Goal: Check status: Check status

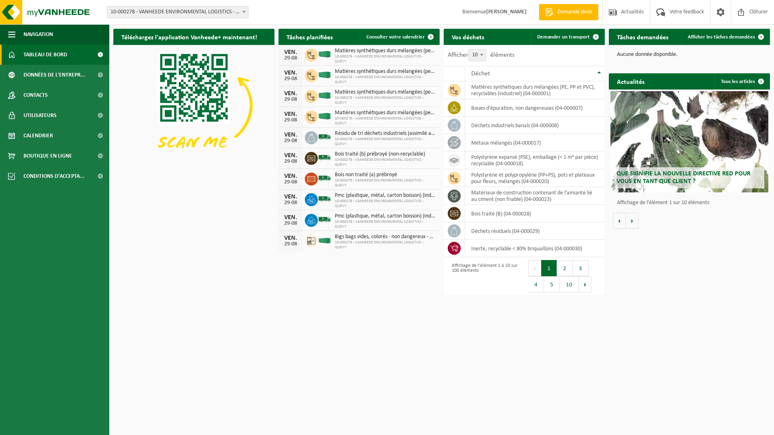
click at [226, 238] on div "Téléchargez l'application Vanheede+ maintenant! Cachez Tâches planifiées Consul…" at bounding box center [441, 143] width 661 height 237
click at [720, 35] on span "Afficher les tâches demandées" at bounding box center [721, 36] width 67 height 5
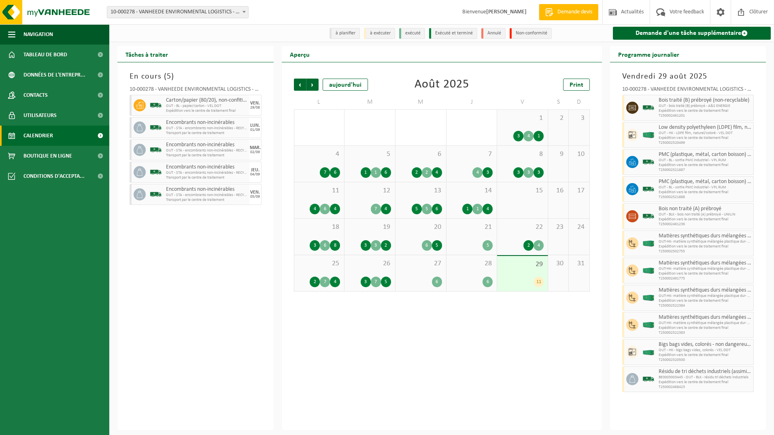
click at [528, 276] on div "29 11" at bounding box center [522, 273] width 51 height 35
click at [310, 86] on span "Suivant" at bounding box center [312, 85] width 12 height 12
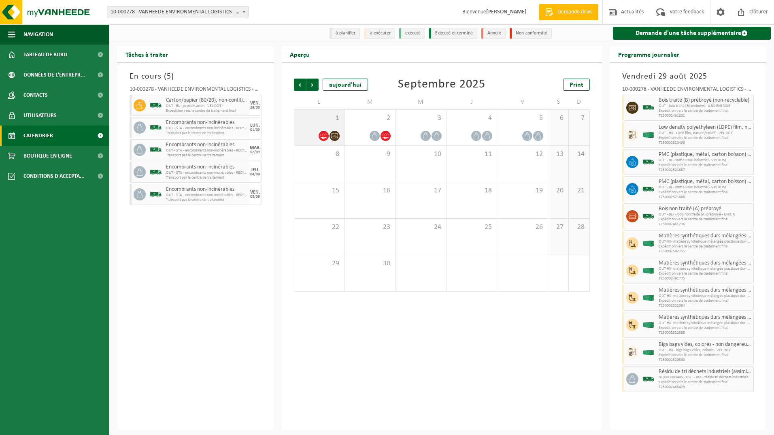
click at [322, 128] on div "1" at bounding box center [319, 128] width 50 height 36
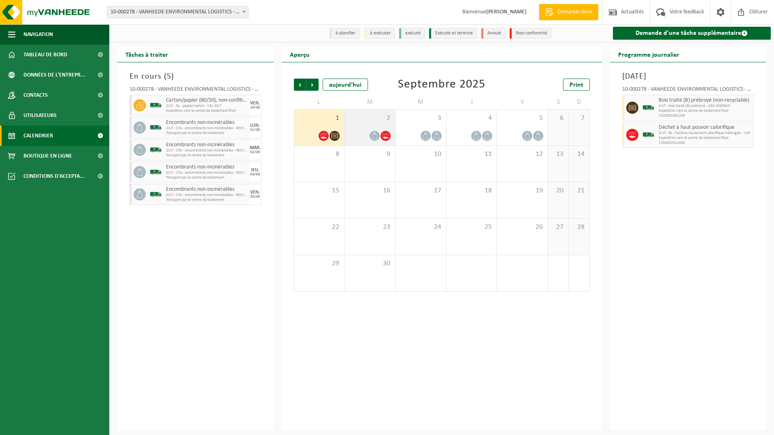
click at [357, 125] on div "2" at bounding box center [369, 128] width 51 height 36
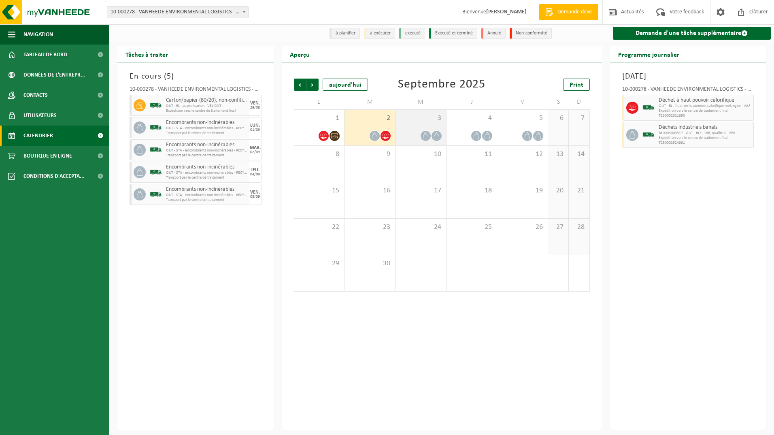
click at [422, 126] on div "3" at bounding box center [420, 128] width 51 height 36
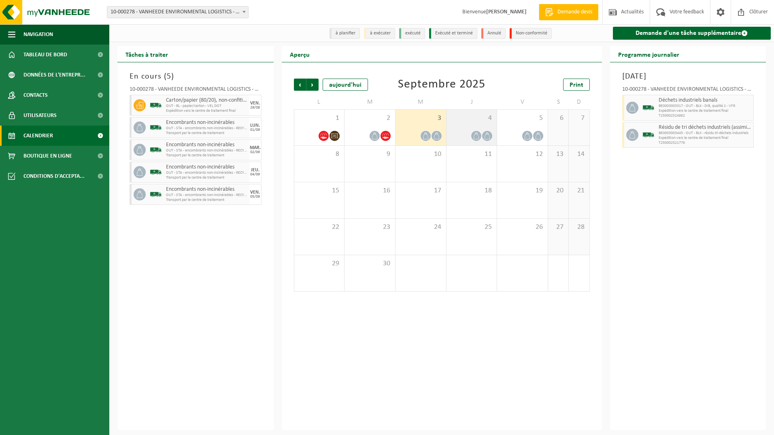
click at [458, 125] on div "4" at bounding box center [471, 128] width 51 height 36
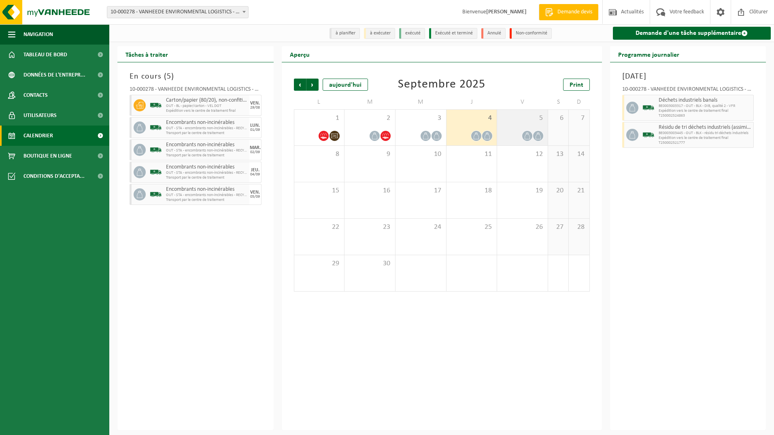
click at [511, 122] on span "5" at bounding box center [522, 118] width 43 height 9
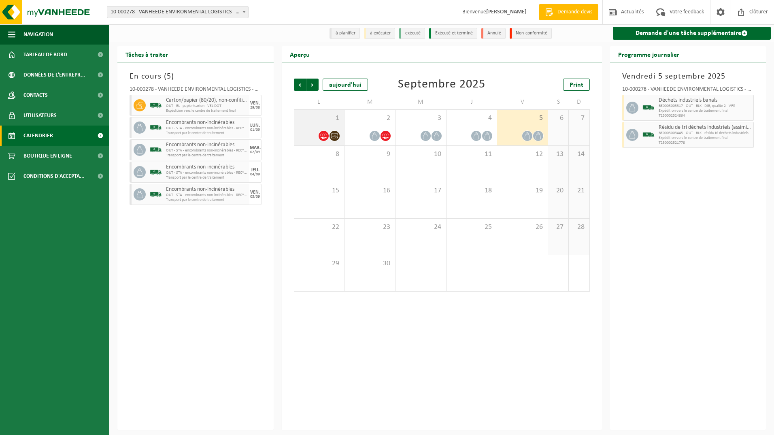
click at [316, 125] on div "1" at bounding box center [319, 128] width 50 height 36
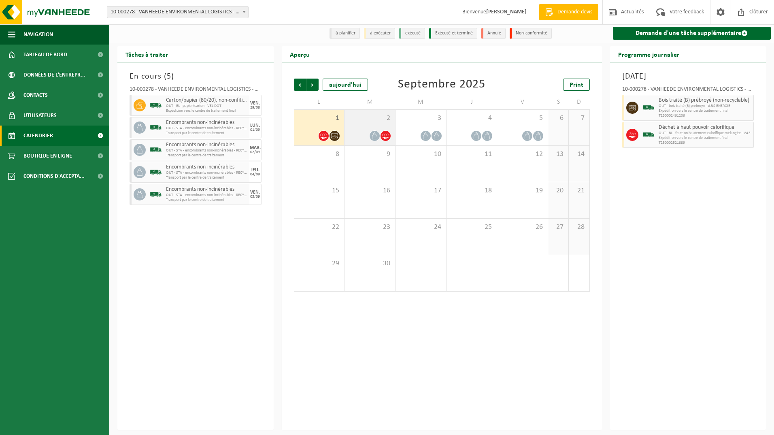
click at [359, 125] on div "2" at bounding box center [369, 128] width 51 height 36
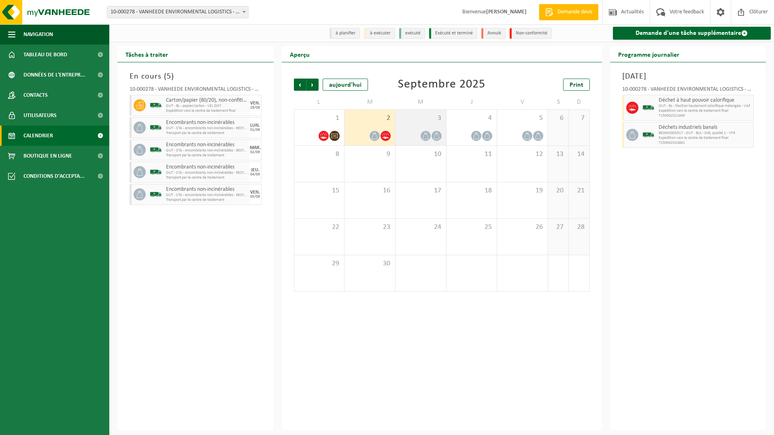
click at [406, 125] on div "3" at bounding box center [420, 128] width 51 height 36
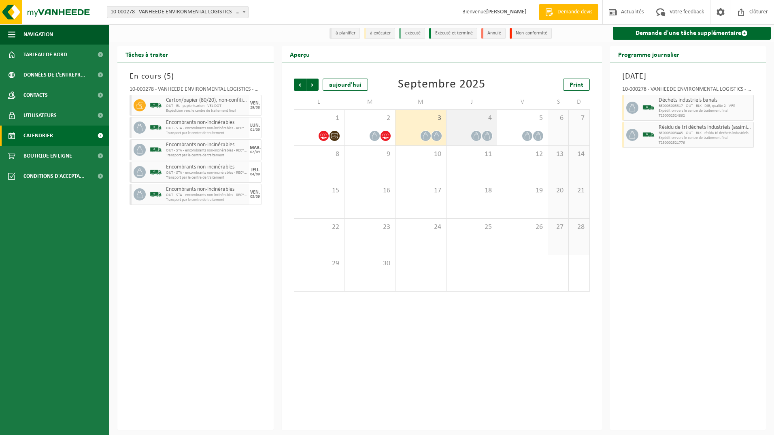
click at [457, 123] on div "4" at bounding box center [471, 128] width 51 height 36
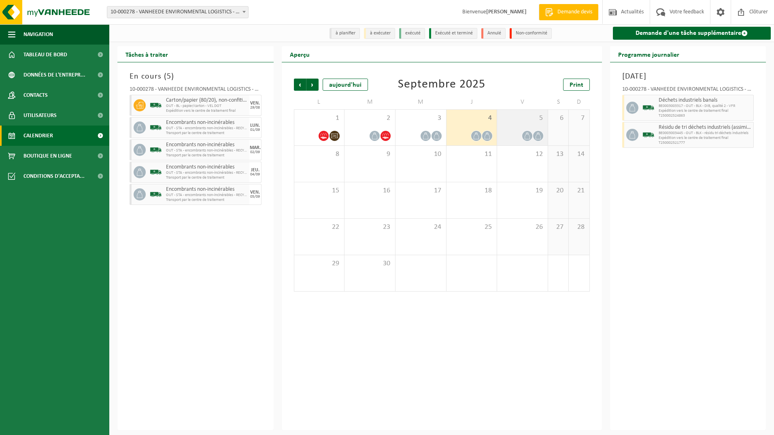
click at [520, 123] on span "5" at bounding box center [522, 118] width 43 height 9
click at [288, 123] on div "Précédent Suivant aujourd'hui Septembre 2025 Print L M M J V S D 1 2 3 4 5 6 7 …" at bounding box center [442, 246] width 320 height 368
click at [26, 136] on span "Calendrier" at bounding box center [38, 135] width 30 height 20
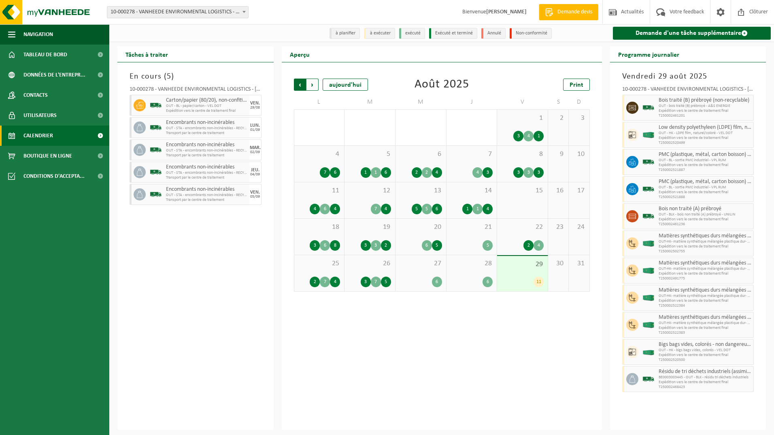
click at [314, 86] on span "Suivant" at bounding box center [312, 85] width 12 height 12
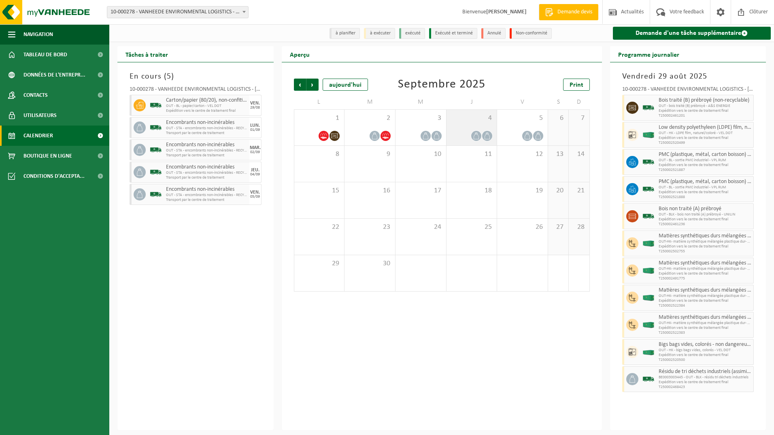
click at [472, 127] on div "4" at bounding box center [471, 128] width 51 height 36
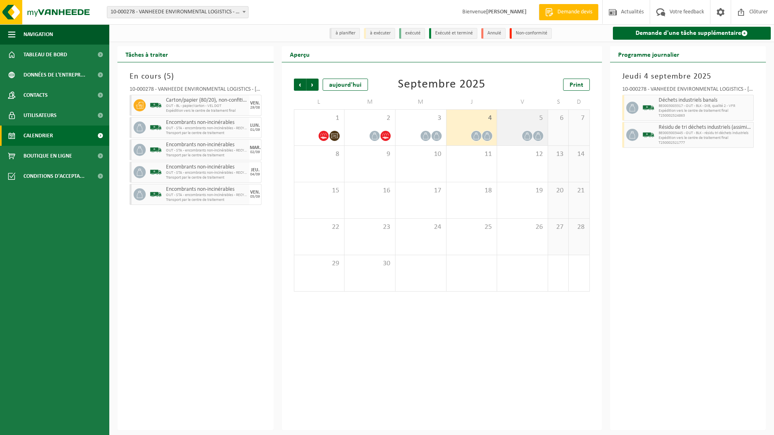
click at [529, 123] on div "5" at bounding box center [522, 128] width 51 height 36
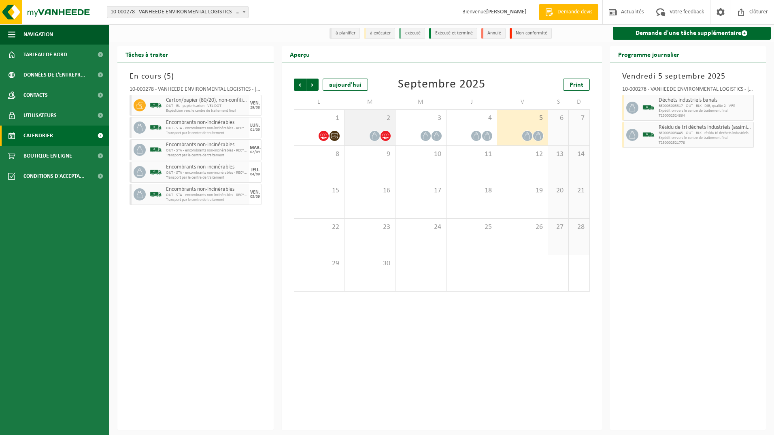
click at [369, 125] on div "2" at bounding box center [369, 128] width 51 height 36
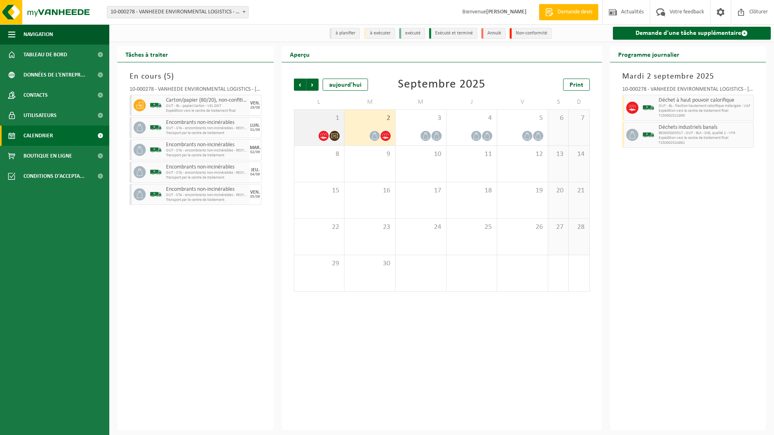
click at [305, 125] on div "1" at bounding box center [319, 128] width 50 height 36
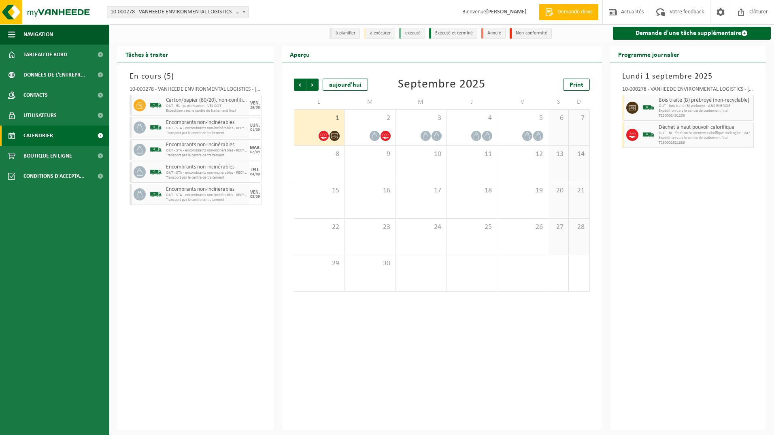
click at [243, 12] on b at bounding box center [243, 12] width 3 height 2
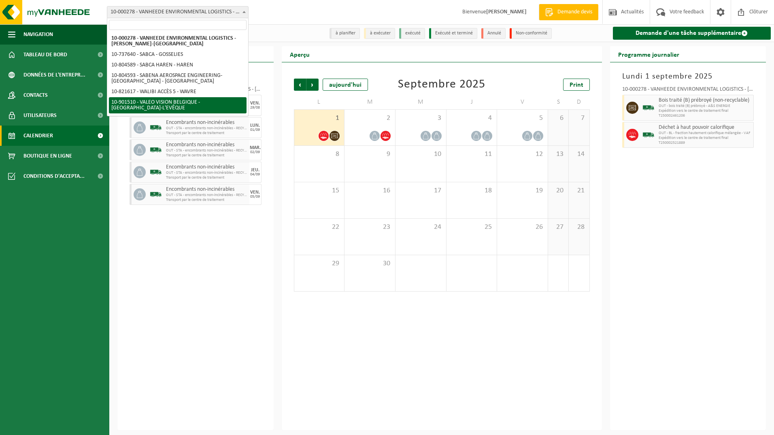
select select "134945"
